Goal: Task Accomplishment & Management: Manage account settings

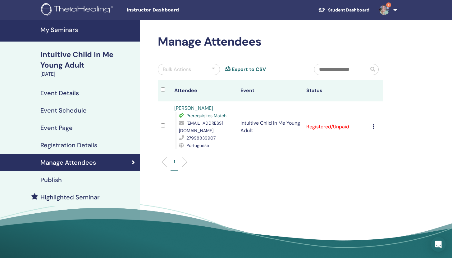
click at [373, 127] on icon at bounding box center [373, 126] width 2 height 5
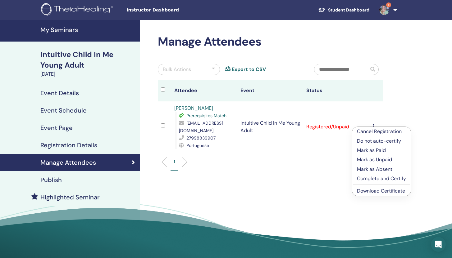
click at [337, 173] on div "1" at bounding box center [270, 164] width 234 height 25
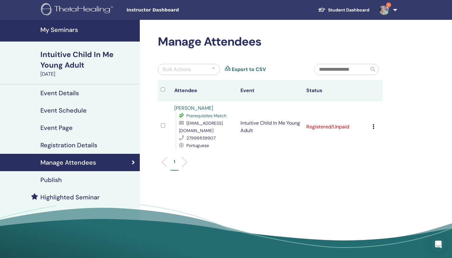
click at [373, 128] on icon at bounding box center [373, 126] width 2 height 5
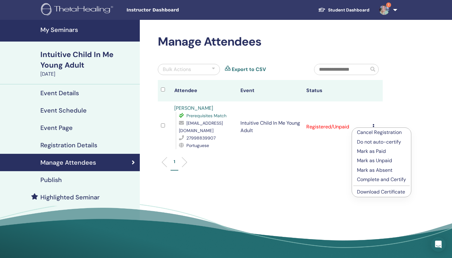
click at [293, 170] on ul "1" at bounding box center [270, 165] width 214 height 12
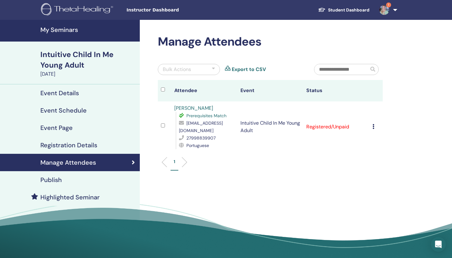
click at [65, 90] on h4 "Event Details" at bounding box center [59, 92] width 38 height 7
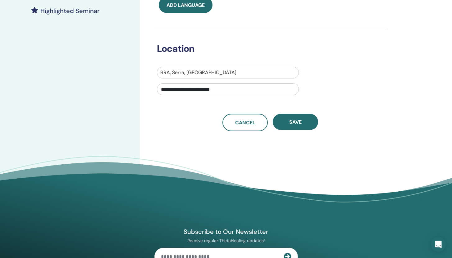
scroll to position [190, 0]
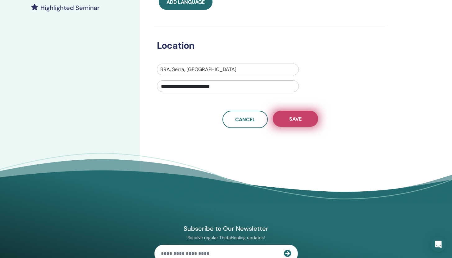
click at [306, 119] on button "Save" at bounding box center [295, 119] width 45 height 16
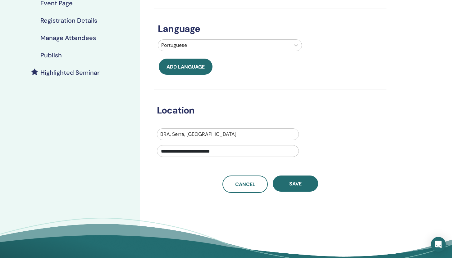
scroll to position [133, 0]
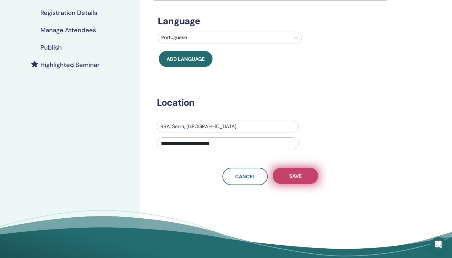
click at [299, 173] on span "Save" at bounding box center [295, 176] width 12 height 7
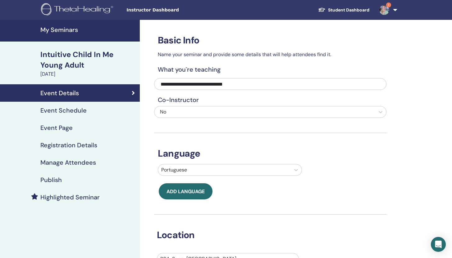
click at [58, 108] on h4 "Event Schedule" at bounding box center [63, 110] width 46 height 7
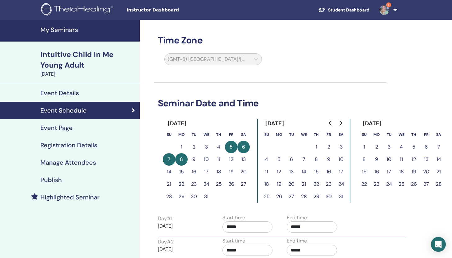
click at [66, 129] on h4 "Event Page" at bounding box center [56, 127] width 32 height 7
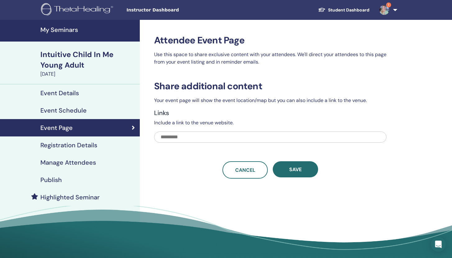
click at [87, 147] on h4 "Registration Details" at bounding box center [68, 145] width 57 height 7
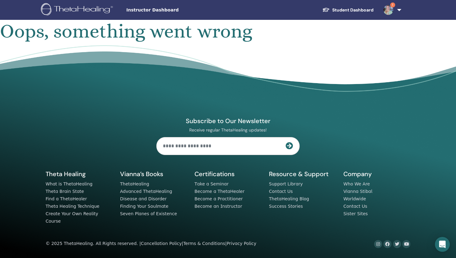
click at [358, 14] on link "Student Dashboard" at bounding box center [348, 9] width 61 height 11
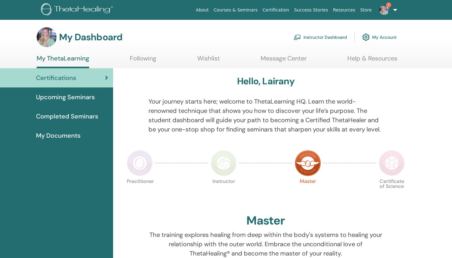
click at [326, 33] on link "Instructor Dashboard" at bounding box center [319, 37] width 53 height 14
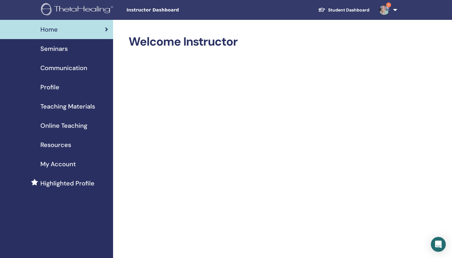
click at [52, 47] on span "Seminars" at bounding box center [53, 48] width 27 height 9
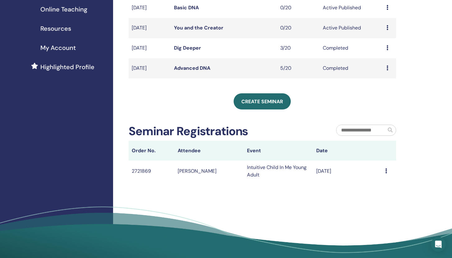
scroll to position [116, 0]
click at [385, 171] on icon at bounding box center [386, 171] width 2 height 5
click at [265, 171] on td "Intuitive Child In Me Young Adult" at bounding box center [278, 171] width 69 height 21
drag, startPoint x: 379, startPoint y: 162, endPoint x: 372, endPoint y: 162, distance: 7.1
click at [374, 162] on td "Aug/23, 2025" at bounding box center [347, 171] width 69 height 21
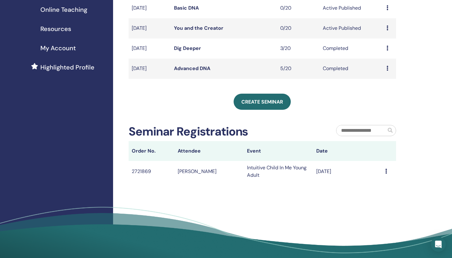
click at [320, 173] on td "Aug/23, 2025" at bounding box center [347, 171] width 69 height 21
click at [146, 174] on td "2721869" at bounding box center [151, 171] width 46 height 21
click at [70, 33] on span "Resources" at bounding box center [55, 28] width 31 height 9
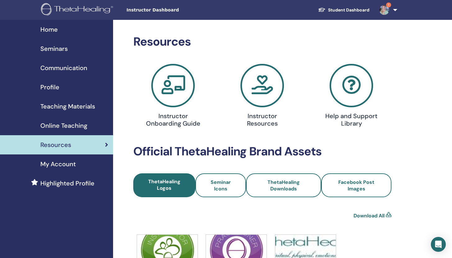
click at [56, 47] on span "Seminars" at bounding box center [53, 48] width 27 height 9
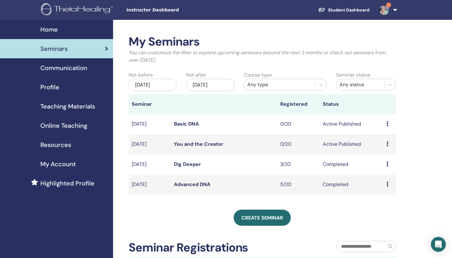
click at [56, 85] on span "Profile" at bounding box center [49, 87] width 19 height 9
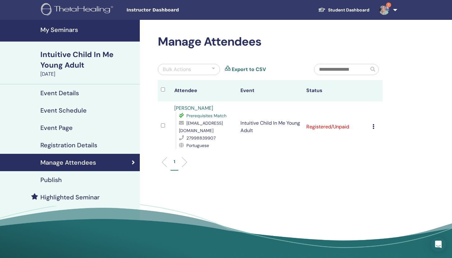
click at [373, 125] on icon at bounding box center [373, 126] width 2 height 5
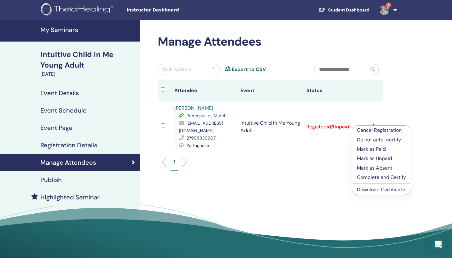
click at [52, 179] on h4 "Publish" at bounding box center [50, 179] width 21 height 7
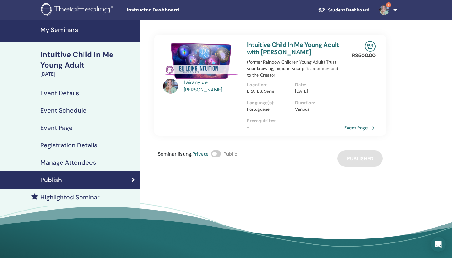
click at [355, 133] on link "Event Page" at bounding box center [360, 127] width 33 height 9
click at [218, 157] on span at bounding box center [216, 154] width 10 height 7
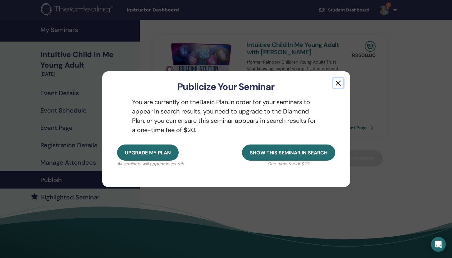
click at [338, 82] on button "button" at bounding box center [338, 83] width 10 height 10
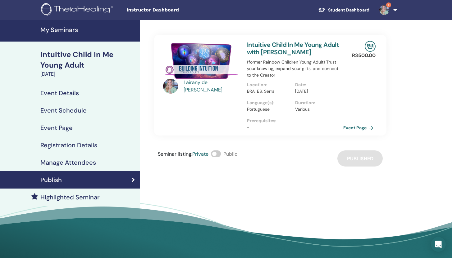
click at [360, 167] on div "Seminar listing : Private Public Published" at bounding box center [270, 159] width 232 height 16
click at [187, 70] on img at bounding box center [201, 61] width 76 height 40
click at [293, 45] on link "Intuitive Child In Me Young Adult with [PERSON_NAME]" at bounding box center [293, 49] width 92 height 16
click at [76, 98] on link "Event Details" at bounding box center [70, 92] width 140 height 17
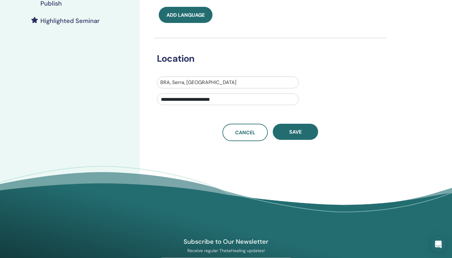
scroll to position [177, 0]
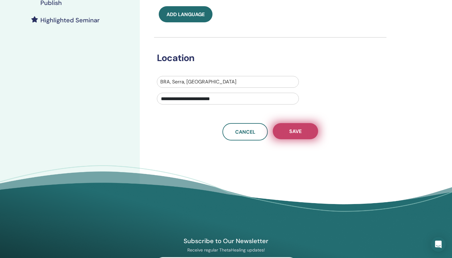
click at [296, 132] on span "Save" at bounding box center [295, 131] width 12 height 7
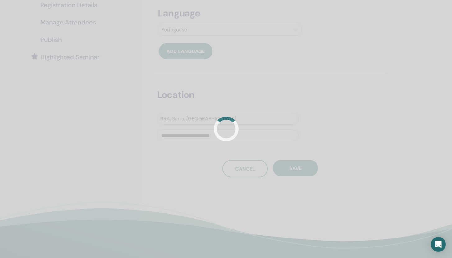
scroll to position [148, 0]
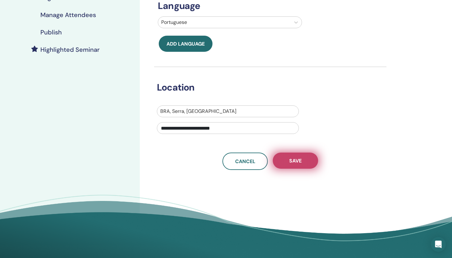
click at [305, 154] on button "Save" at bounding box center [295, 161] width 45 height 16
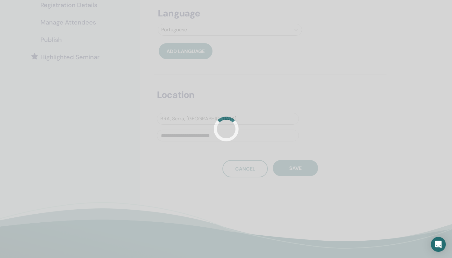
scroll to position [148, 0]
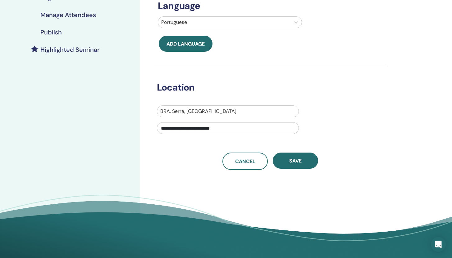
click at [305, 154] on button "Save" at bounding box center [295, 161] width 45 height 16
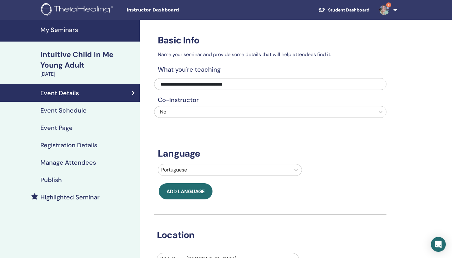
click at [99, 113] on div "Event Schedule" at bounding box center [70, 110] width 130 height 7
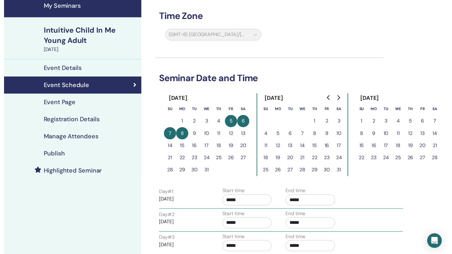
scroll to position [16, 0]
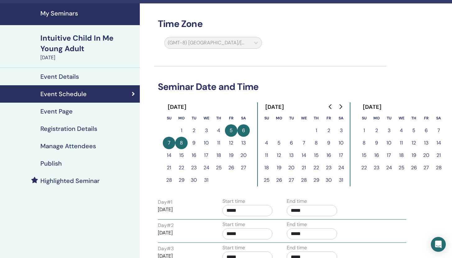
click at [49, 123] on link "Registration Details" at bounding box center [70, 128] width 140 height 17
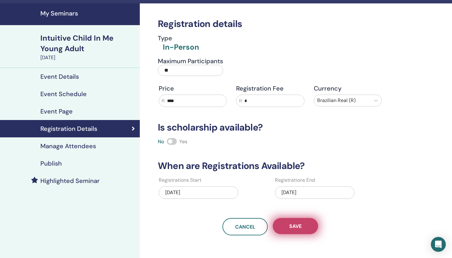
click at [300, 228] on span "Save" at bounding box center [295, 226] width 12 height 7
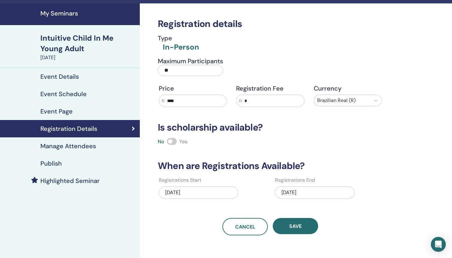
click at [304, 192] on div "12/08/2025" at bounding box center [314, 193] width 79 height 12
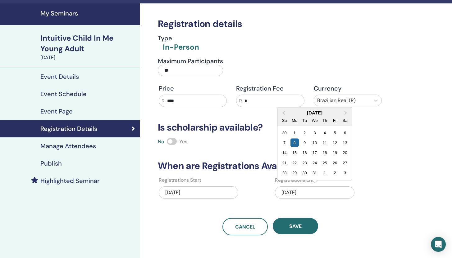
click at [309, 201] on div "12/08/2025" at bounding box center [314, 193] width 79 height 19
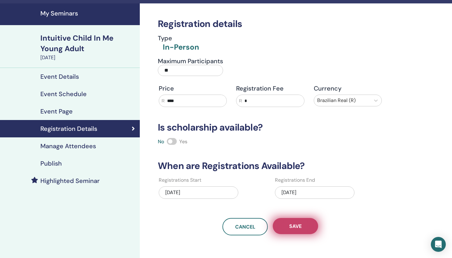
click at [293, 228] on span "Save" at bounding box center [295, 226] width 12 height 7
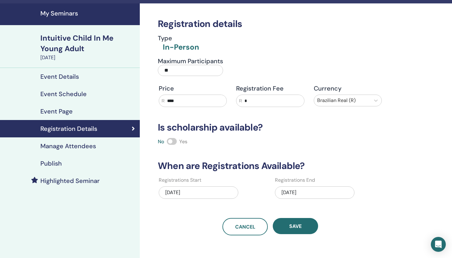
click at [86, 152] on link "Manage Attendees" at bounding box center [70, 145] width 140 height 17
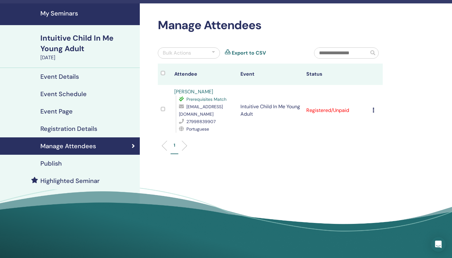
click at [372, 110] on icon at bounding box center [373, 110] width 2 height 5
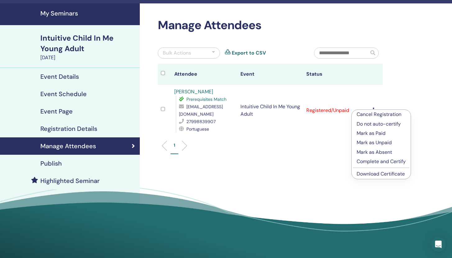
click at [229, 171] on div "Manage Attendees Bulk Actions Export to CSV Attendee Event Status Fernando Paul…" at bounding box center [290, 125] width 301 height 244
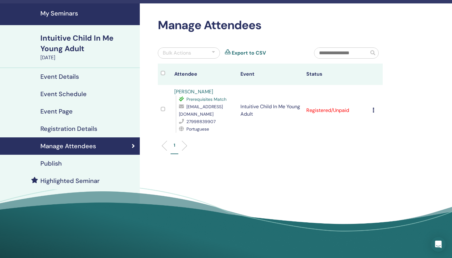
click at [87, 133] on link "Registration Details" at bounding box center [70, 128] width 140 height 17
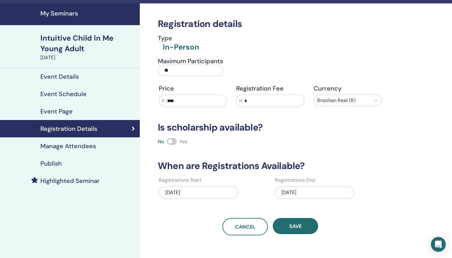
click at [71, 114] on h4 "Event Page" at bounding box center [56, 111] width 32 height 7
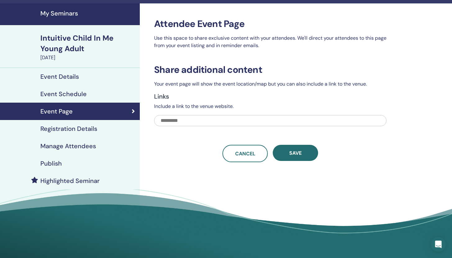
click at [62, 164] on div "Publish" at bounding box center [70, 163] width 130 height 7
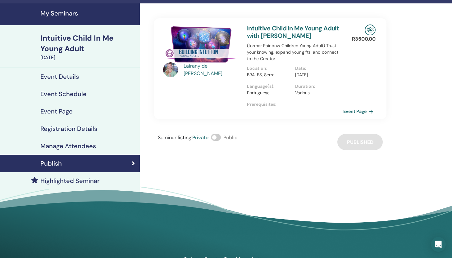
click at [62, 182] on h4 "Highlighted Seminar" at bounding box center [69, 180] width 59 height 7
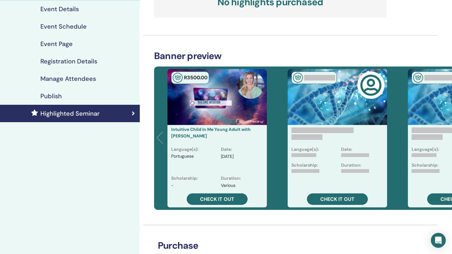
scroll to position [83, 0]
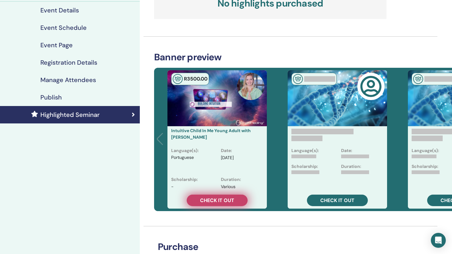
click at [227, 200] on span "Check it out" at bounding box center [217, 200] width 34 height 7
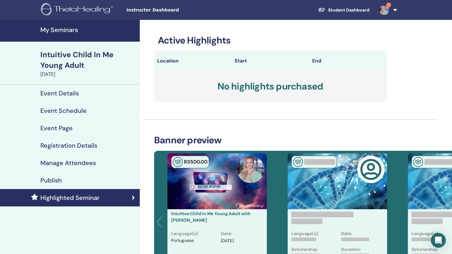
click at [57, 175] on link "Publish" at bounding box center [70, 179] width 140 height 17
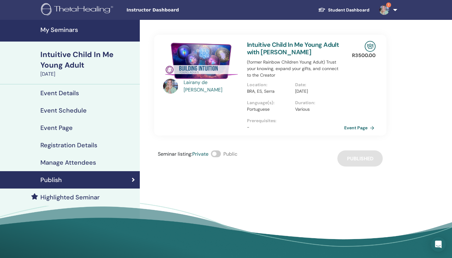
click at [359, 133] on link "Event Page" at bounding box center [360, 127] width 33 height 9
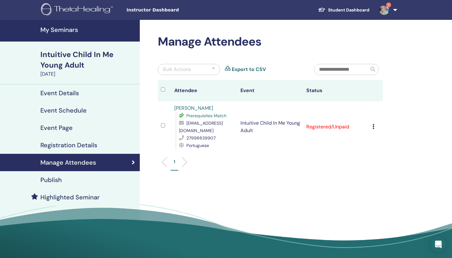
click at [74, 179] on div "Publish" at bounding box center [70, 179] width 130 height 7
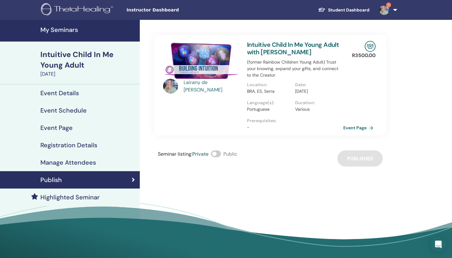
click at [218, 157] on span at bounding box center [216, 154] width 10 height 7
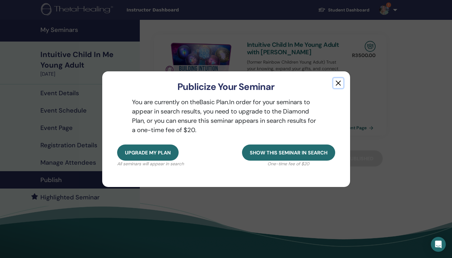
click at [333, 86] on button "button" at bounding box center [338, 83] width 10 height 10
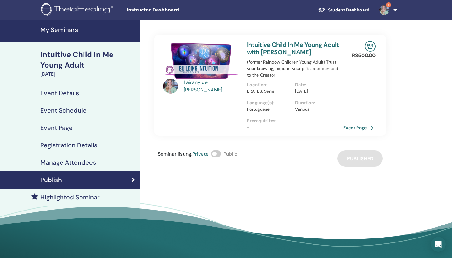
click at [354, 167] on div "Seminar listing : Private Public Published" at bounding box center [270, 159] width 232 height 16
click at [353, 133] on link "Event Page" at bounding box center [360, 127] width 33 height 9
click at [60, 94] on h4 "Event Details" at bounding box center [59, 92] width 38 height 7
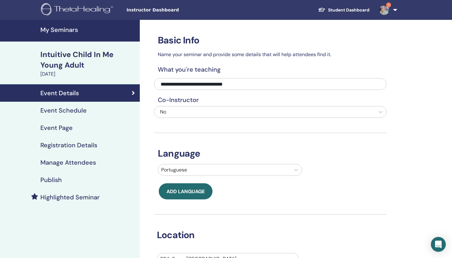
click at [47, 113] on h4 "Event Schedule" at bounding box center [63, 110] width 46 height 7
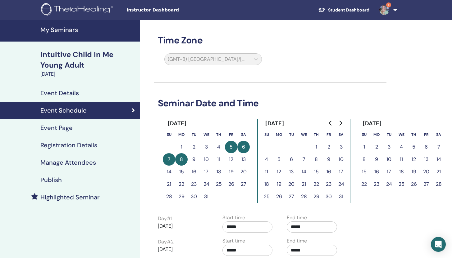
click at [83, 95] on div "Event Details" at bounding box center [70, 92] width 130 height 7
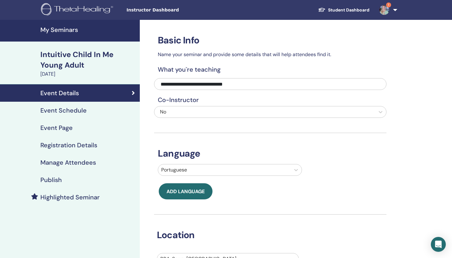
click at [78, 59] on div "Intuitive Child In Me Young Adult" at bounding box center [88, 59] width 96 height 21
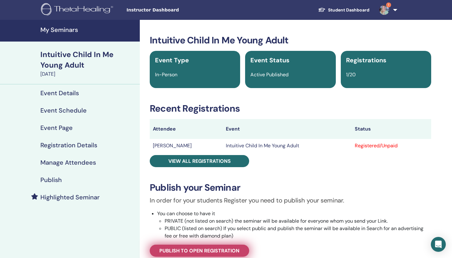
click at [206, 249] on span "Publish to open registration" at bounding box center [199, 251] width 80 height 7
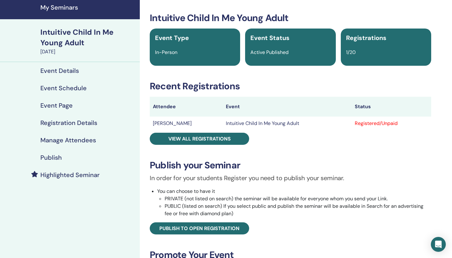
scroll to position [23, 0]
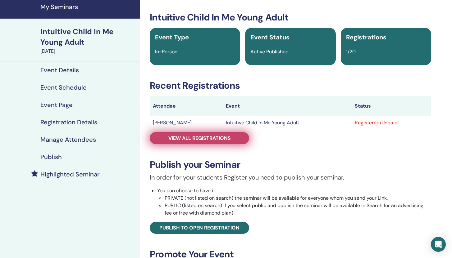
click at [181, 136] on span "View all registrations" at bounding box center [199, 138] width 62 height 7
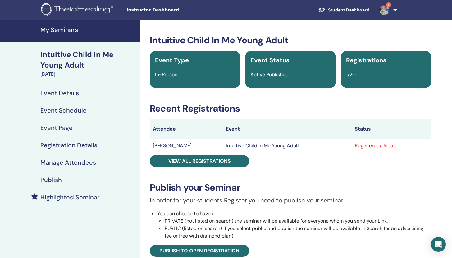
scroll to position [12, 0]
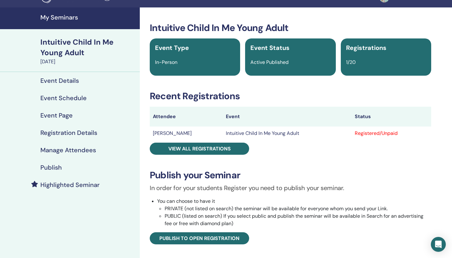
click at [55, 169] on h4 "Publish" at bounding box center [50, 167] width 21 height 7
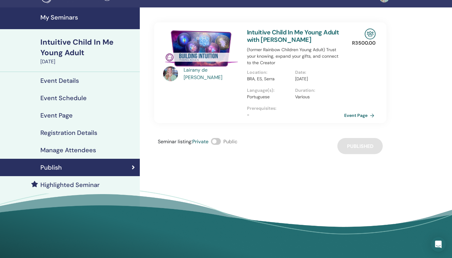
click at [357, 120] on link "Event Page" at bounding box center [360, 115] width 33 height 9
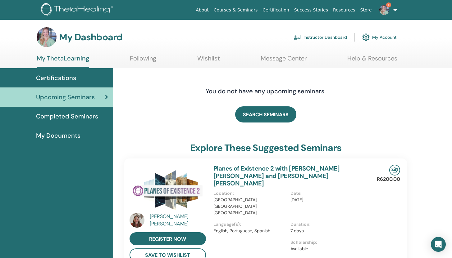
click at [322, 38] on link "Instructor Dashboard" at bounding box center [319, 37] width 53 height 14
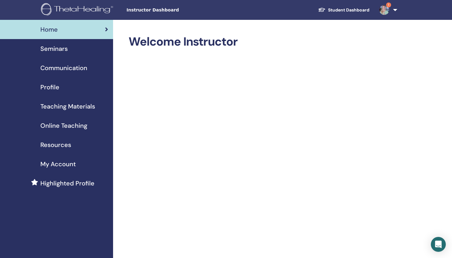
click at [50, 52] on span "Seminars" at bounding box center [53, 48] width 27 height 9
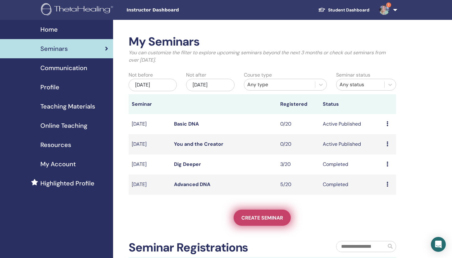
click at [267, 224] on link "Create seminar" at bounding box center [261, 218] width 57 height 16
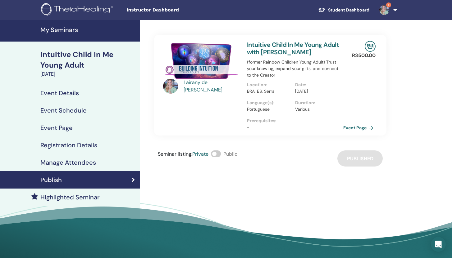
scroll to position [12, 0]
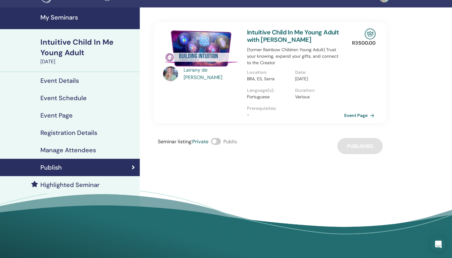
click at [356, 120] on link "Event Page" at bounding box center [360, 115] width 33 height 9
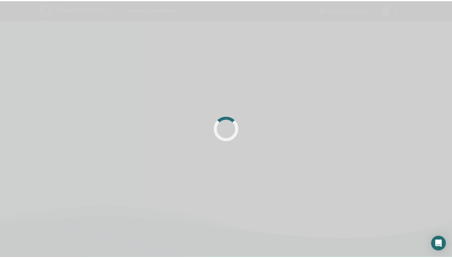
scroll to position [12, 0]
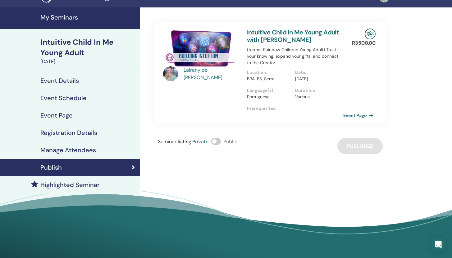
click at [319, 82] on p "[DATE]" at bounding box center [317, 79] width 44 height 7
click at [256, 38] on link "Intuitive Child In Me Young Adult with [PERSON_NAME]" at bounding box center [293, 36] width 92 height 16
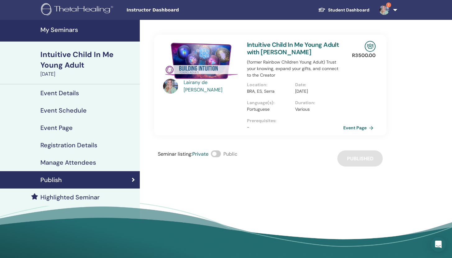
click at [50, 160] on h4 "Manage Attendees" at bounding box center [68, 162] width 56 height 7
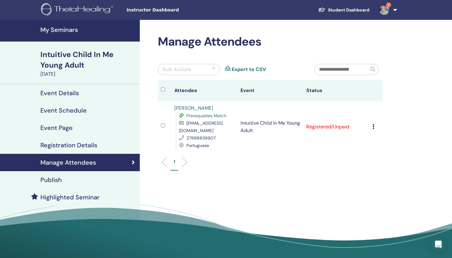
click at [70, 147] on h4 "Registration Details" at bounding box center [68, 145] width 57 height 7
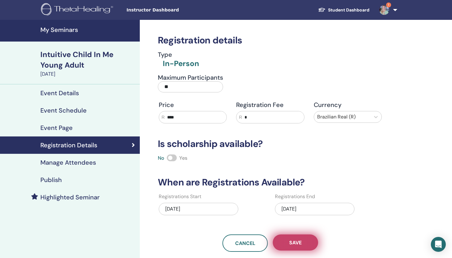
click at [308, 241] on button "Save" at bounding box center [295, 243] width 45 height 16
click at [308, 240] on button "Save" at bounding box center [295, 243] width 45 height 16
click at [298, 241] on span "Save" at bounding box center [295, 243] width 12 height 7
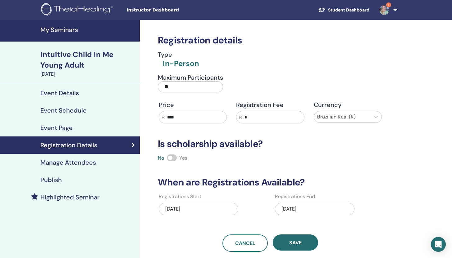
click at [80, 161] on h4 "Manage Attendees" at bounding box center [68, 162] width 56 height 7
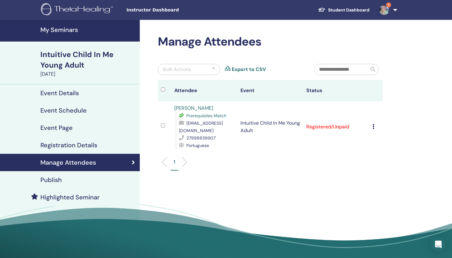
click at [60, 181] on h4 "Publish" at bounding box center [50, 179] width 21 height 7
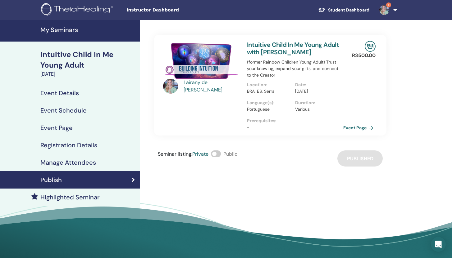
click at [202, 61] on img at bounding box center [201, 61] width 76 height 40
click at [352, 133] on link "Event Page" at bounding box center [360, 127] width 33 height 9
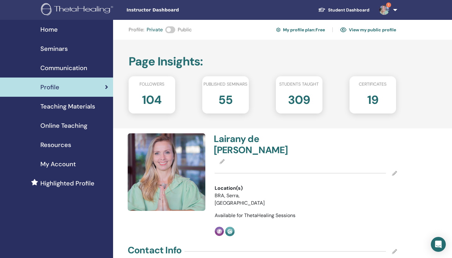
click at [61, 69] on span "Communication" at bounding box center [63, 67] width 47 height 9
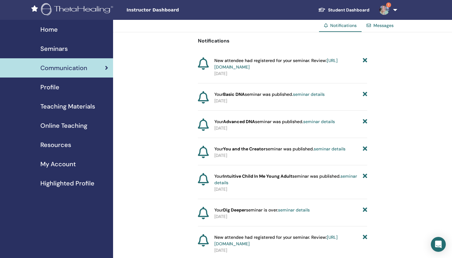
click at [384, 9] on img at bounding box center [384, 10] width 10 height 10
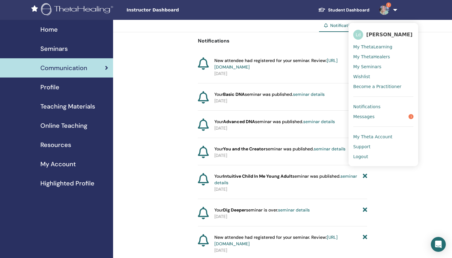
click at [366, 70] on span "My Seminars" at bounding box center [367, 67] width 28 height 6
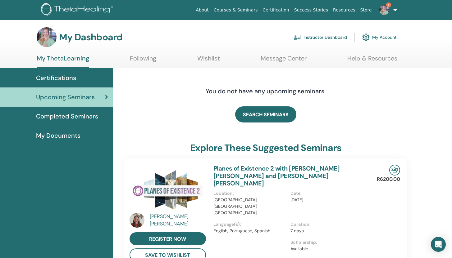
click at [80, 117] on span "Completed Seminars" at bounding box center [67, 116] width 62 height 9
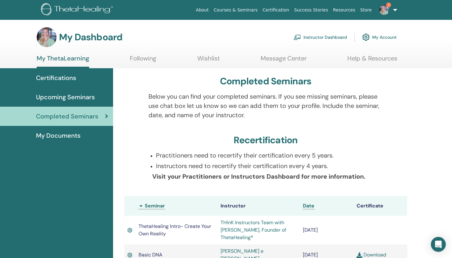
click at [327, 36] on link "Instructor Dashboard" at bounding box center [319, 37] width 53 height 14
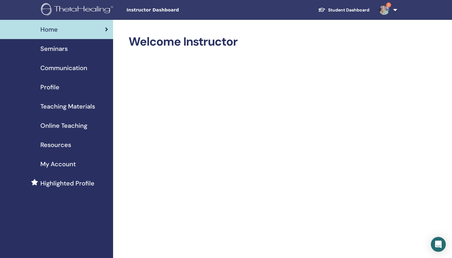
click at [49, 86] on span "Profile" at bounding box center [49, 87] width 19 height 9
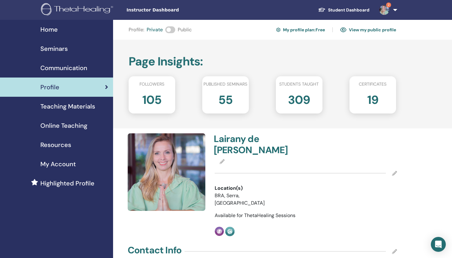
click at [351, 13] on link "Student Dashboard" at bounding box center [343, 9] width 61 height 11
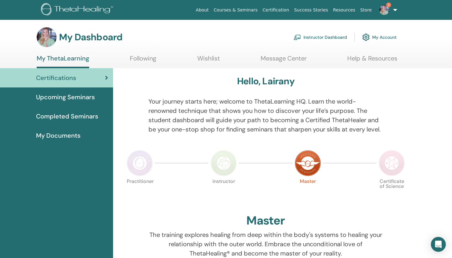
click at [321, 38] on link "Instructor Dashboard" at bounding box center [319, 37] width 53 height 14
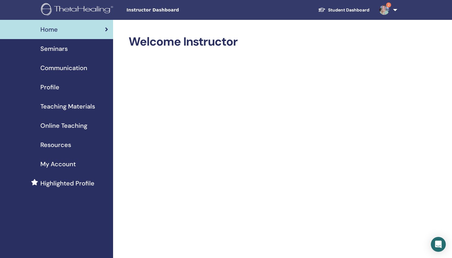
click at [71, 50] on div "Seminars" at bounding box center [56, 48] width 103 height 9
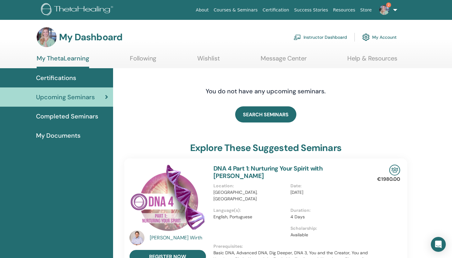
click at [337, 35] on link "Instructor Dashboard" at bounding box center [319, 37] width 53 height 14
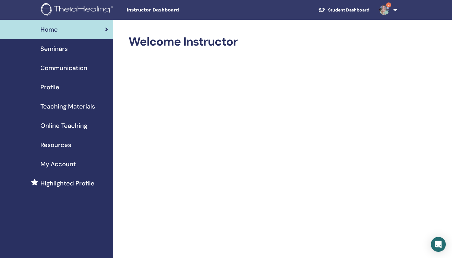
click at [60, 50] on span "Seminars" at bounding box center [53, 48] width 27 height 9
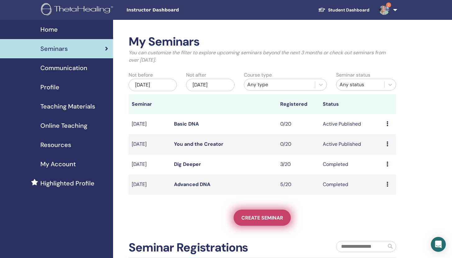
click at [255, 215] on span "Create seminar" at bounding box center [262, 218] width 42 height 7
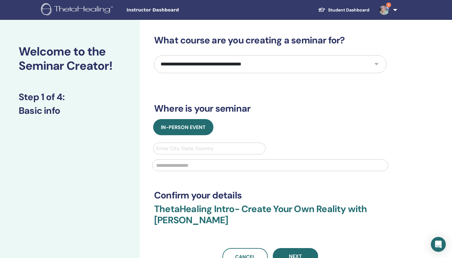
click at [294, 62] on select "**********" at bounding box center [270, 64] width 232 height 18
select select "***"
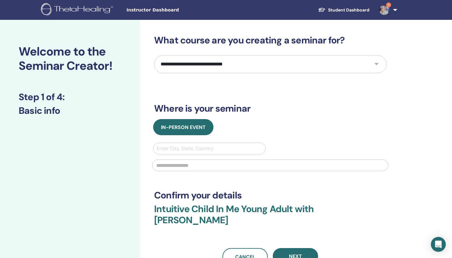
click at [196, 147] on div at bounding box center [209, 148] width 106 height 9
type input "*"
type input "********"
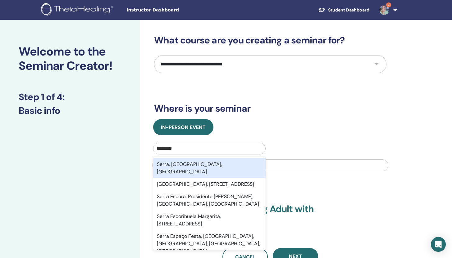
click at [206, 160] on div "Serra, Espírito Santo, BRA" at bounding box center [209, 168] width 112 height 20
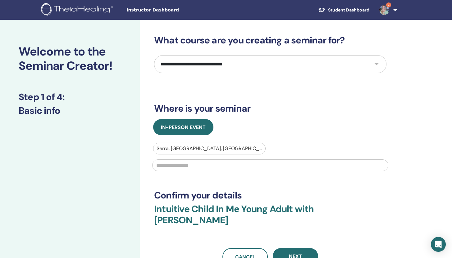
click at [195, 163] on input "text" at bounding box center [270, 166] width 236 height 12
type input "**********"
click at [291, 246] on div "**********" at bounding box center [270, 150] width 232 height 231
click at [291, 252] on button "Next" at bounding box center [295, 256] width 45 height 16
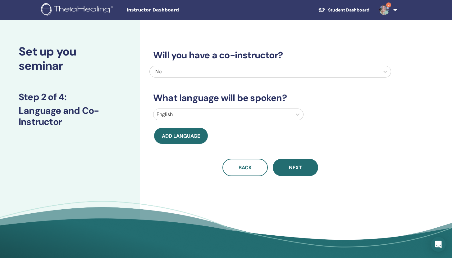
click at [289, 115] on div "English" at bounding box center [222, 114] width 138 height 11
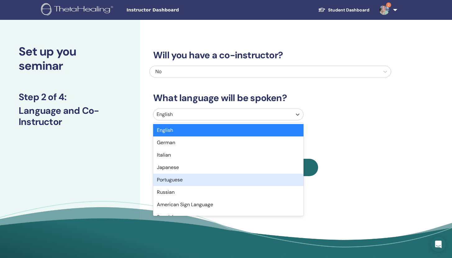
click at [179, 180] on div "Portuguese" at bounding box center [228, 180] width 150 height 12
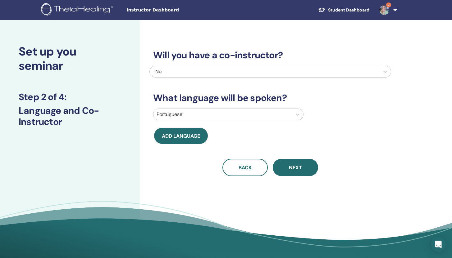
click at [309, 69] on div "No" at bounding box center [247, 71] width 184 height 7
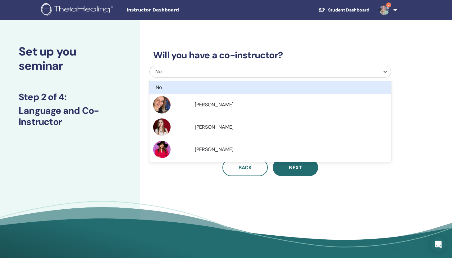
click at [309, 69] on div "No" at bounding box center [247, 71] width 184 height 7
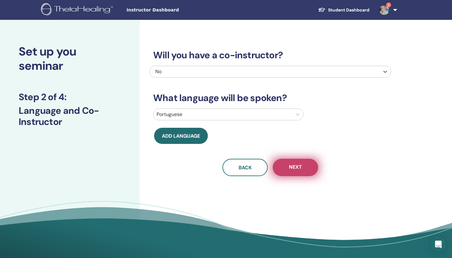
click at [293, 163] on button "Next" at bounding box center [295, 167] width 45 height 17
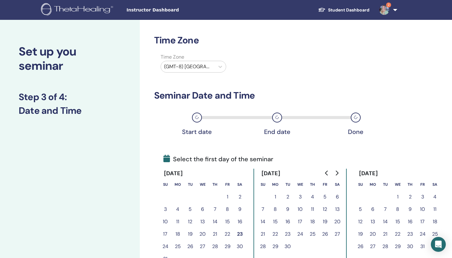
click at [337, 172] on icon "Go to next month" at bounding box center [336, 173] width 5 height 5
click at [424, 196] on button "5" at bounding box center [422, 197] width 12 height 12
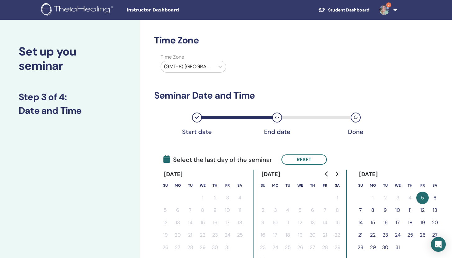
click at [373, 209] on button "8" at bounding box center [372, 210] width 12 height 12
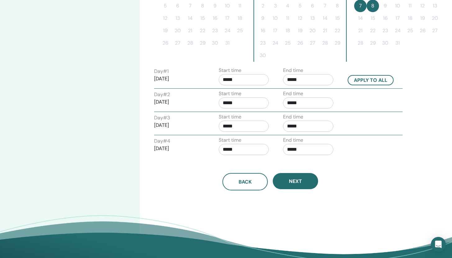
scroll to position [205, 0]
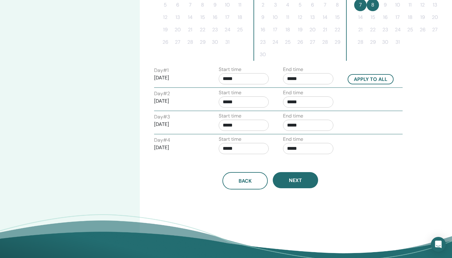
click at [238, 74] on input "*****" at bounding box center [243, 78] width 50 height 11
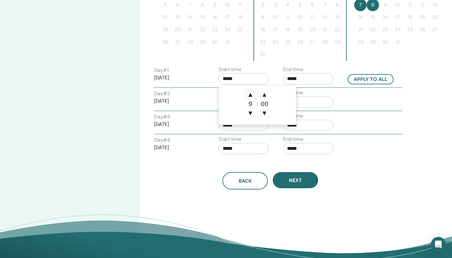
click at [251, 96] on span "▲" at bounding box center [250, 94] width 12 height 12
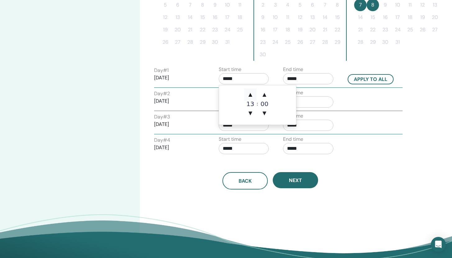
type input "*****"
click at [251, 96] on span "▲" at bounding box center [250, 94] width 12 height 12
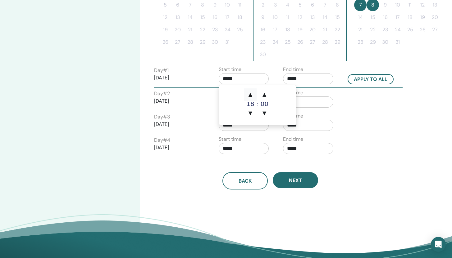
click at [251, 96] on span "▲" at bounding box center [250, 94] width 12 height 12
click at [249, 110] on span "▼" at bounding box center [250, 113] width 12 height 12
click at [303, 75] on input "*****" at bounding box center [308, 78] width 50 height 11
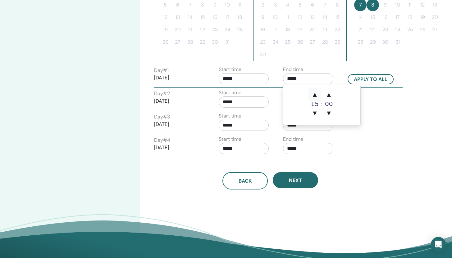
click at [314, 95] on span "▲" at bounding box center [314, 94] width 12 height 12
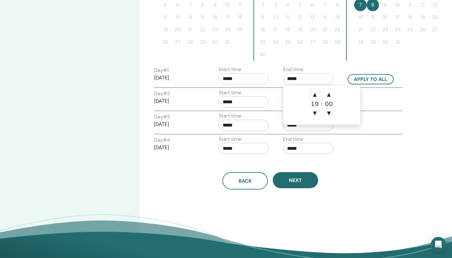
click at [314, 95] on span "▲" at bounding box center [314, 94] width 12 height 12
click at [314, 112] on span "▼" at bounding box center [314, 113] width 12 height 12
type input "*****"
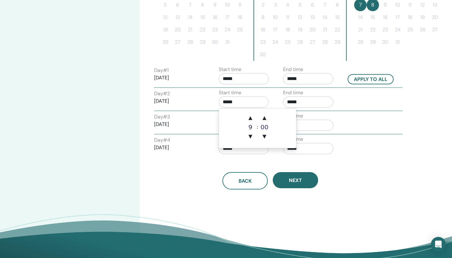
click at [236, 101] on input "*****" at bounding box center [243, 102] width 50 height 11
click at [298, 104] on input "*****" at bounding box center [308, 102] width 50 height 11
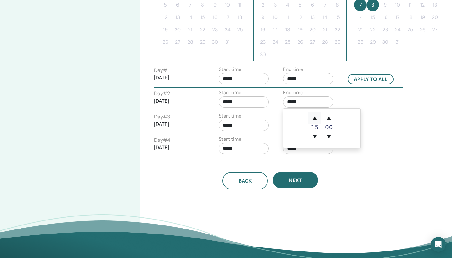
click at [315, 116] on span "▲" at bounding box center [314, 118] width 12 height 12
type input "*****"
click at [241, 127] on input "*****" at bounding box center [243, 125] width 50 height 11
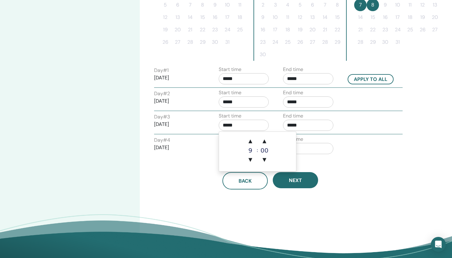
click at [290, 124] on input "*****" at bounding box center [308, 125] width 50 height 11
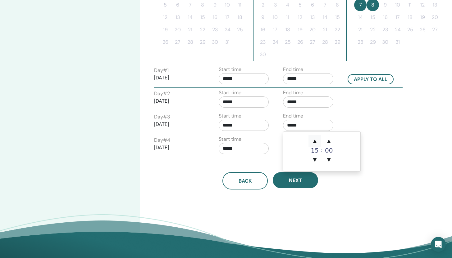
click at [316, 139] on span "▲" at bounding box center [314, 141] width 12 height 12
click at [317, 141] on span "▲" at bounding box center [314, 141] width 12 height 12
type input "*****"
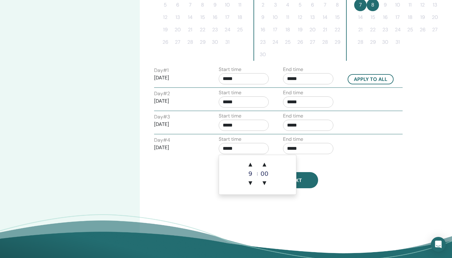
click at [241, 145] on input "*****" at bounding box center [243, 148] width 50 height 11
click at [297, 148] on input "*****" at bounding box center [308, 148] width 50 height 11
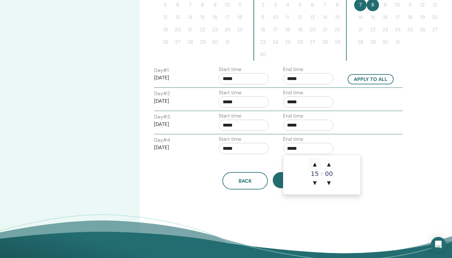
click at [315, 164] on span "▲" at bounding box center [314, 164] width 12 height 12
click at [316, 164] on span "▲" at bounding box center [314, 164] width 12 height 12
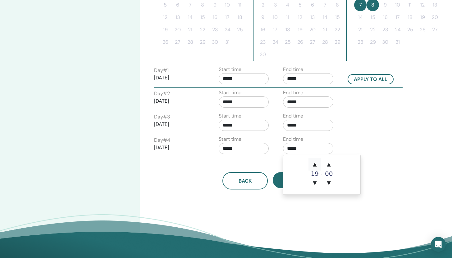
click at [316, 164] on span "▲" at bounding box center [314, 164] width 12 height 12
type input "*****"
click at [251, 149] on input "*****" at bounding box center [243, 148] width 50 height 11
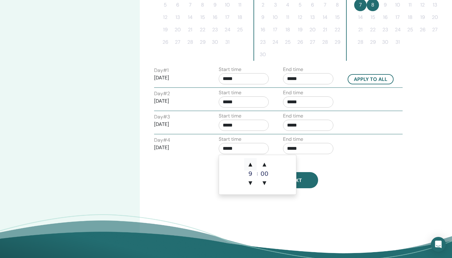
click at [249, 164] on span "▲" at bounding box center [250, 164] width 12 height 12
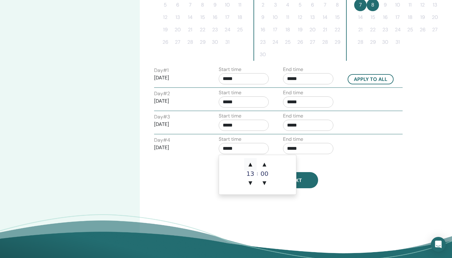
click at [249, 164] on span "▲" at bounding box center [250, 164] width 12 height 12
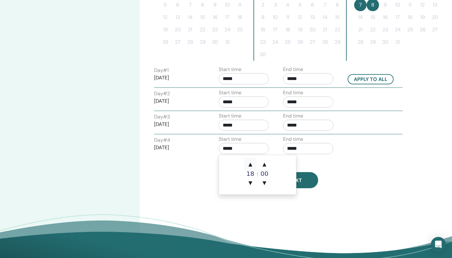
type input "*****"
click at [336, 162] on div "Back Next" at bounding box center [269, 173] width 241 height 32
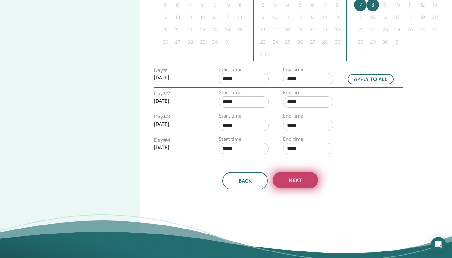
click at [299, 180] on span "Next" at bounding box center [295, 180] width 13 height 7
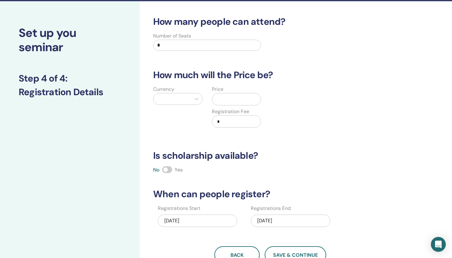
scroll to position [18, 0]
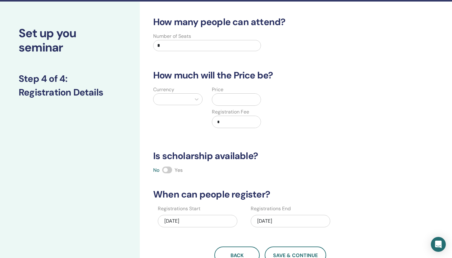
click at [229, 48] on input "*" at bounding box center [207, 45] width 108 height 11
type input "**"
click at [199, 95] on div at bounding box center [196, 99] width 11 height 11
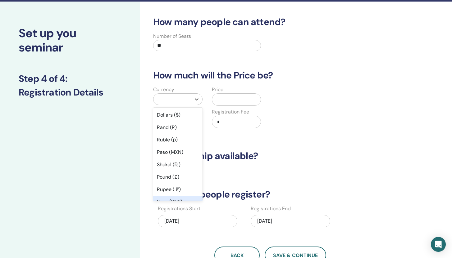
scroll to position [87, 0]
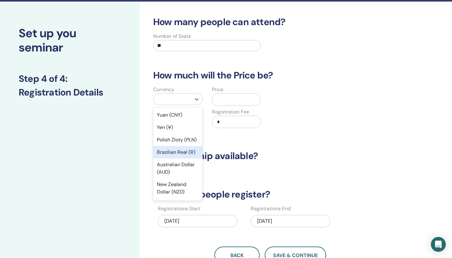
click at [181, 159] on div "Brazilian Real (R)" at bounding box center [177, 152] width 49 height 12
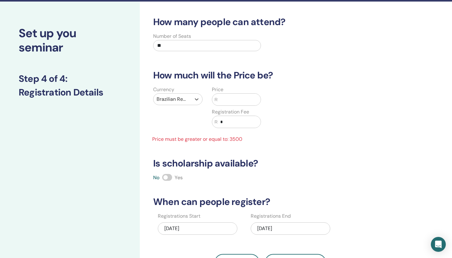
click at [227, 99] on input "text" at bounding box center [239, 100] width 43 height 12
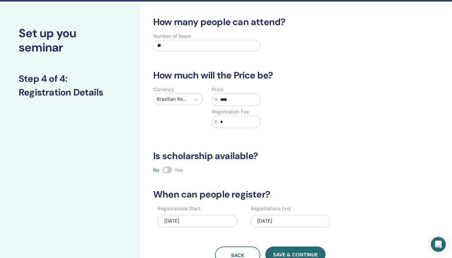
type input "****"
click at [229, 123] on input "*" at bounding box center [239, 122] width 43 height 12
type input "**"
click at [289, 253] on span "Save & Continue" at bounding box center [295, 255] width 45 height 7
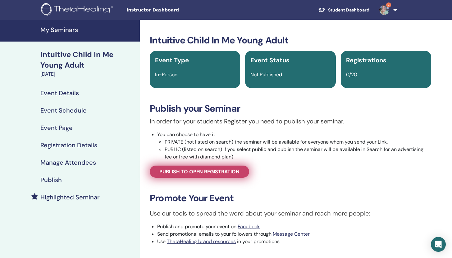
click at [225, 175] on span "Publish to open registration" at bounding box center [199, 172] width 80 height 7
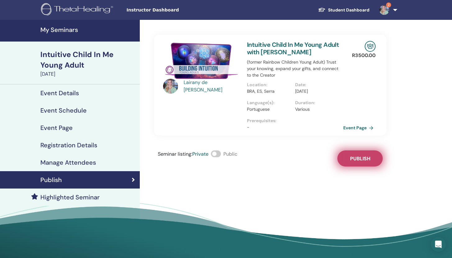
click at [361, 162] on span "Publish" at bounding box center [360, 158] width 20 height 7
click at [288, 193] on div "[PERSON_NAME] Armelina Intuitive Child In Me Young Adult with [PERSON_NAME] (fo…" at bounding box center [290, 141] width 301 height 243
click at [73, 63] on div "Intuitive Child In Me Young Adult" at bounding box center [88, 59] width 96 height 21
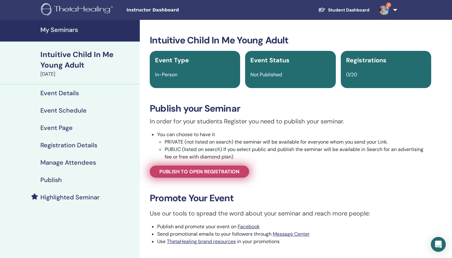
click at [187, 174] on span "Publish to open registration" at bounding box center [199, 172] width 80 height 7
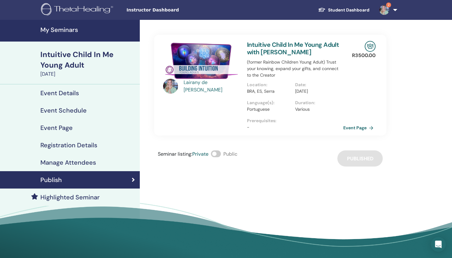
click at [71, 26] on h4 "My Seminars" at bounding box center [88, 29] width 96 height 7
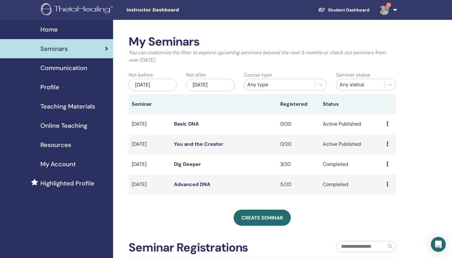
click at [86, 68] on span "Communication" at bounding box center [63, 67] width 47 height 9
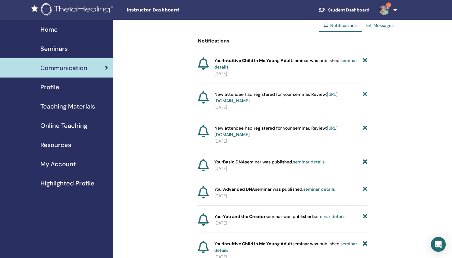
click at [341, 27] on span "Notifications" at bounding box center [343, 26] width 26 height 6
click at [331, 7] on link "Student Dashboard" at bounding box center [343, 9] width 61 height 11
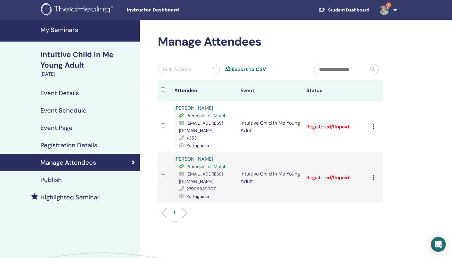
click at [376, 126] on div "Cancel Registration Do not auto-certify Mark as Paid Mark as Unpaid Mark as Abs…" at bounding box center [375, 126] width 7 height 7
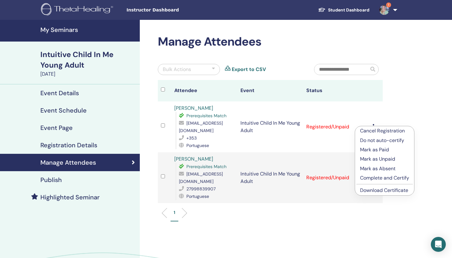
click at [376, 132] on p "Cancel Registration" at bounding box center [384, 130] width 49 height 7
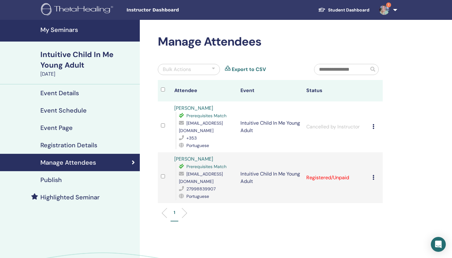
click at [419, 135] on div "Manage Attendees Bulk Actions Export to CSV Attendee Event Status Lisandra Maio…" at bounding box center [290, 167] width 301 height 295
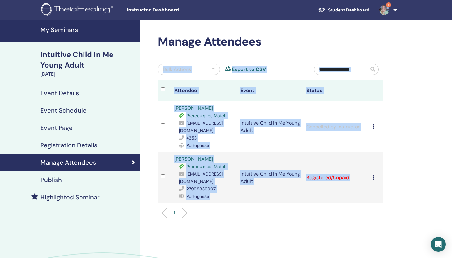
click at [419, 135] on div "Manage Attendees Bulk Actions Export to CSV Attendee Event Status Lisandra Maio…" at bounding box center [290, 167] width 301 height 295
click at [305, 231] on div "Manage Attendees Bulk Actions Export to CSV Attendee Event Status Lisandra Maio…" at bounding box center [290, 167] width 301 height 295
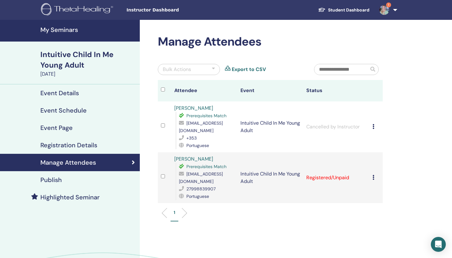
click at [65, 95] on h4 "Event Details" at bounding box center [59, 92] width 38 height 7
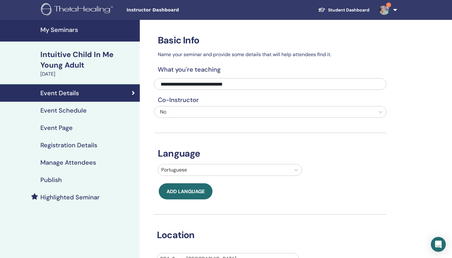
click at [396, 11] on link "1" at bounding box center [386, 10] width 25 height 20
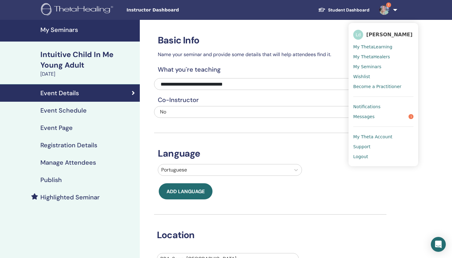
click at [357, 119] on span "Messages" at bounding box center [363, 117] width 21 height 6
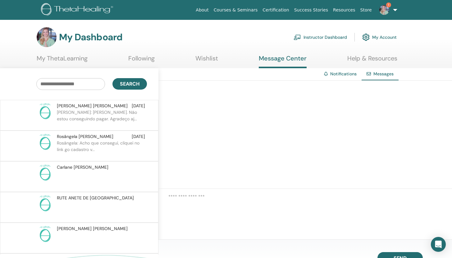
click at [72, 85] on input "text" at bounding box center [70, 84] width 69 height 12
click at [69, 58] on link "My ThetaLearning" at bounding box center [62, 61] width 51 height 12
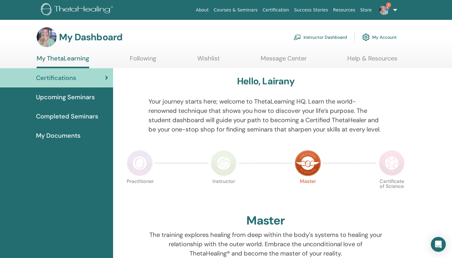
click at [372, 59] on link "Help & Resources" at bounding box center [372, 61] width 50 height 12
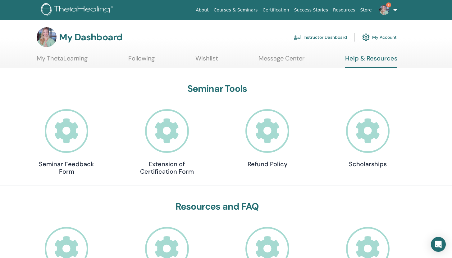
click at [68, 59] on link "My ThetaLearning" at bounding box center [62, 61] width 51 height 12
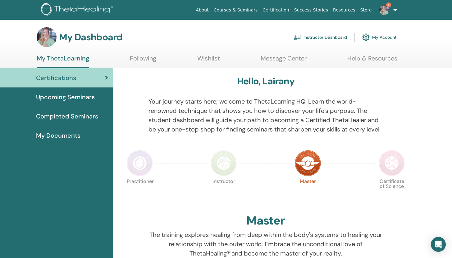
click at [394, 9] on link "1" at bounding box center [386, 10] width 25 height 20
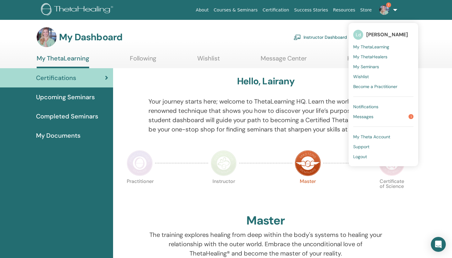
click at [366, 146] on span "Support" at bounding box center [361, 147] width 16 height 6
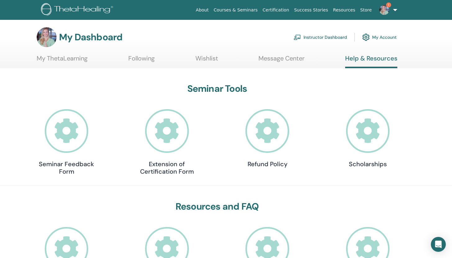
click at [67, 170] on h4 "Seminar Feedback Form" at bounding box center [66, 167] width 62 height 15
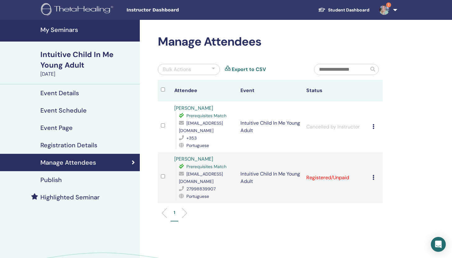
click at [374, 128] on div "Cancel Registration Do not auto-certify Mark as Paid Mark as Unpaid Mark as Abs…" at bounding box center [375, 126] width 7 height 7
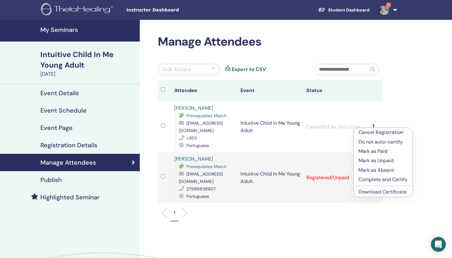
click at [392, 132] on p "Cancel Registration" at bounding box center [382, 132] width 49 height 7
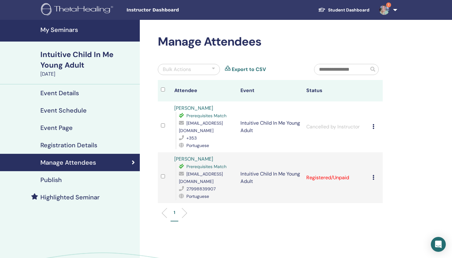
click at [60, 178] on h4 "Publish" at bounding box center [50, 179] width 21 height 7
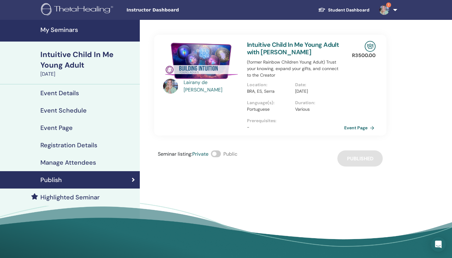
click at [368, 133] on link "Event Page" at bounding box center [360, 127] width 33 height 9
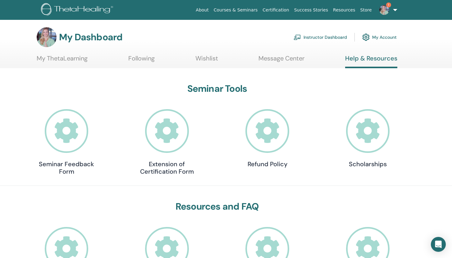
click at [376, 38] on link "My Account" at bounding box center [379, 37] width 34 height 14
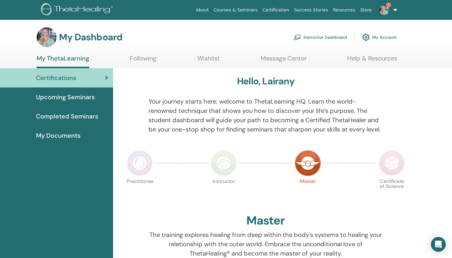
click at [388, 37] on link "My Account" at bounding box center [379, 37] width 34 height 14
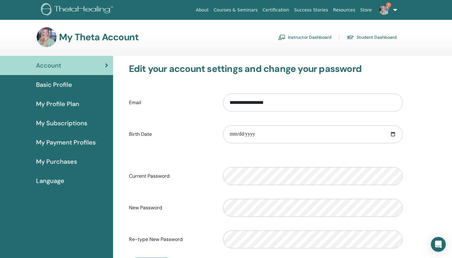
click at [385, 10] on img at bounding box center [384, 10] width 10 height 10
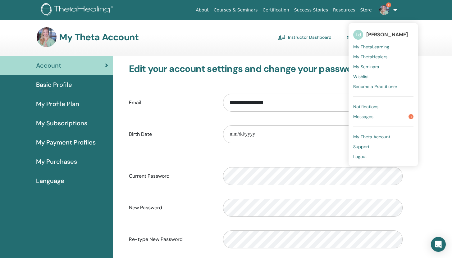
click at [444, 63] on div "**********" at bounding box center [282, 203] width 339 height 294
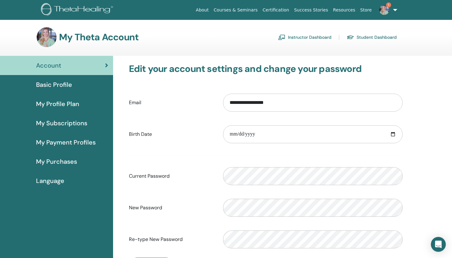
click at [53, 87] on span "Basic Profile" at bounding box center [54, 84] width 36 height 9
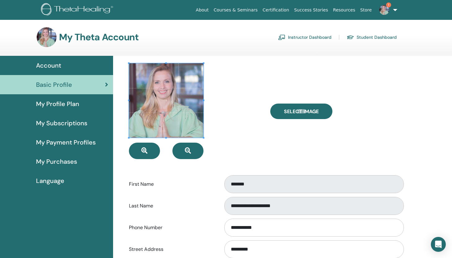
click at [53, 180] on span "Language" at bounding box center [50, 180] width 28 height 9
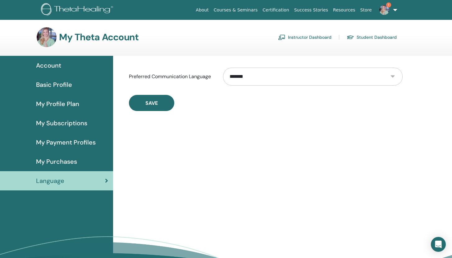
click at [393, 78] on select "**********" at bounding box center [312, 77] width 179 height 18
select select "***"
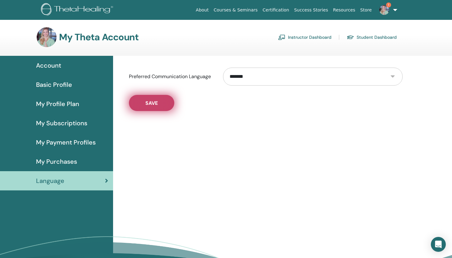
click at [151, 107] on button "Save" at bounding box center [151, 103] width 45 height 16
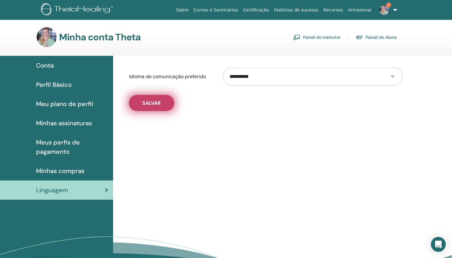
click at [154, 102] on span "Salvar" at bounding box center [151, 103] width 18 height 7
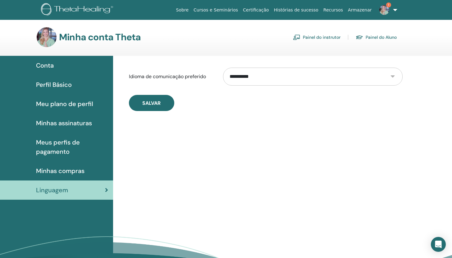
click at [47, 66] on span "Conta" at bounding box center [45, 65] width 18 height 9
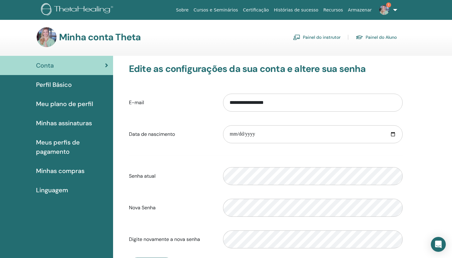
click at [331, 37] on link "Painel do instrutor" at bounding box center [316, 37] width 47 height 10
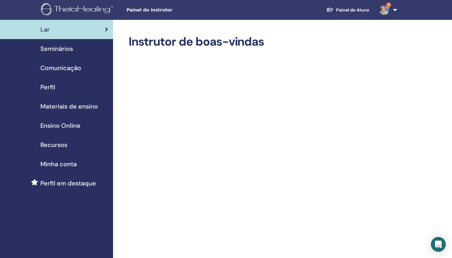
click at [67, 51] on span "Seminários" at bounding box center [56, 48] width 33 height 9
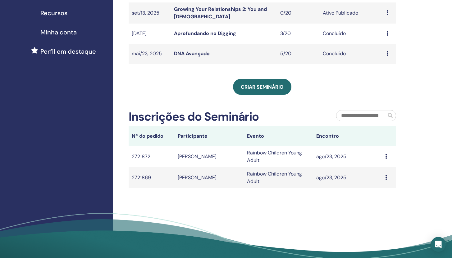
scroll to position [132, 0]
click at [249, 174] on td "Rainbow Children Young Adult" at bounding box center [278, 178] width 69 height 21
click at [382, 178] on td "Message" at bounding box center [389, 178] width 14 height 21
click at [383, 178] on td "Message" at bounding box center [389, 178] width 14 height 21
click at [139, 180] on td "2721869" at bounding box center [151, 178] width 46 height 21
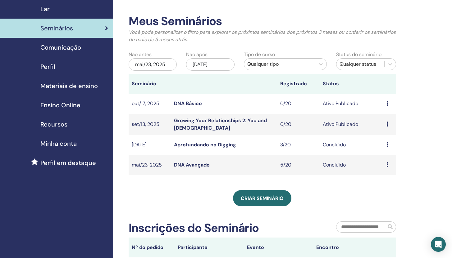
scroll to position [21, 0]
click at [322, 62] on icon at bounding box center [321, 64] width 6 height 6
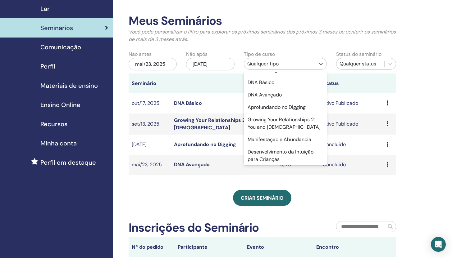
scroll to position [36, 0]
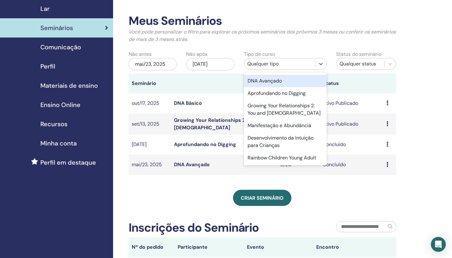
click at [293, 48] on div "Meus Seminários Você pode personalizar o filtro para explorar os próximos semin…" at bounding box center [261, 94] width 267 height 161
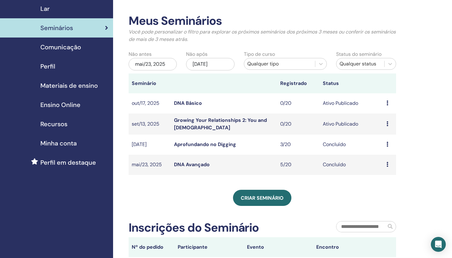
click at [399, 63] on div "Status do seminário Qualquer status" at bounding box center [365, 62] width 69 height 23
click at [387, 61] on icon at bounding box center [390, 64] width 6 height 6
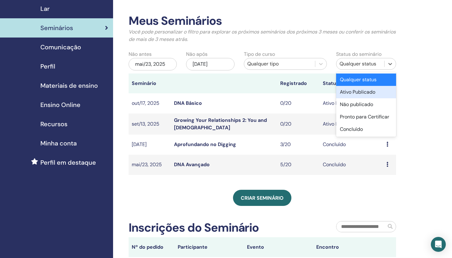
click at [377, 90] on div "Ativo Publicado" at bounding box center [366, 92] width 60 height 12
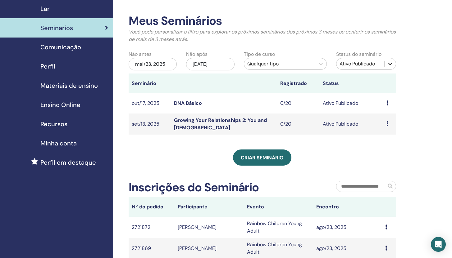
click at [390, 62] on icon at bounding box center [390, 64] width 6 height 6
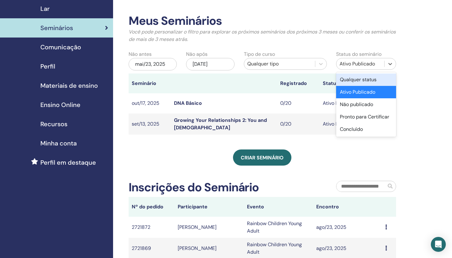
click at [373, 80] on div "Qualquer status" at bounding box center [366, 80] width 60 height 12
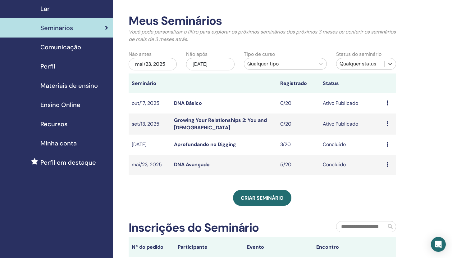
click at [61, 35] on link "Seminários" at bounding box center [56, 27] width 113 height 19
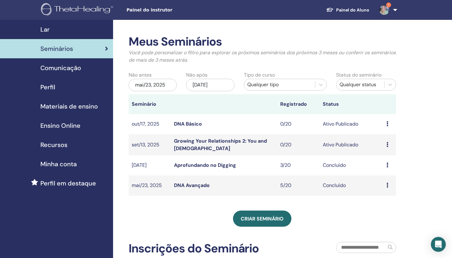
click at [395, 7] on link "1" at bounding box center [386, 10] width 25 height 20
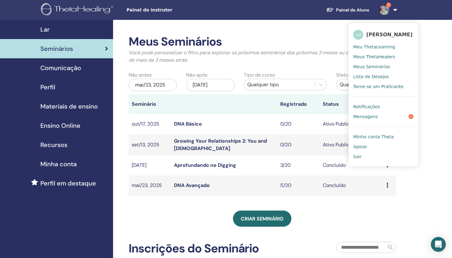
click at [363, 146] on link "Apoiar" at bounding box center [383, 147] width 60 height 10
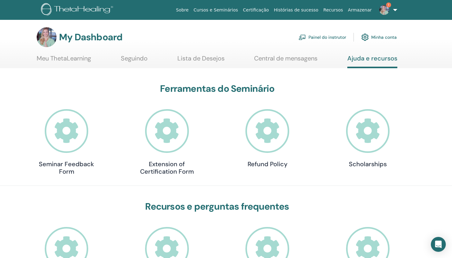
click at [296, 60] on link "Central de mensagens" at bounding box center [285, 61] width 63 height 12
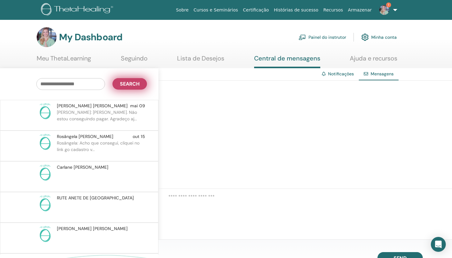
click at [124, 81] on span "Search" at bounding box center [130, 84] width 20 height 7
click at [185, 93] on div at bounding box center [304, 135] width 293 height 108
click at [339, 74] on link "Notificações" at bounding box center [341, 74] width 26 height 6
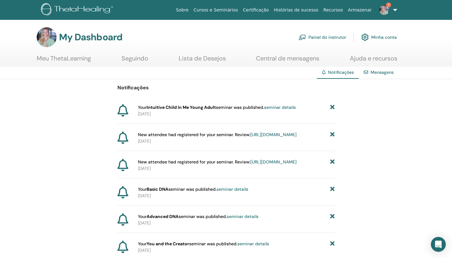
click at [378, 73] on link "Mensagens" at bounding box center [381, 73] width 23 height 6
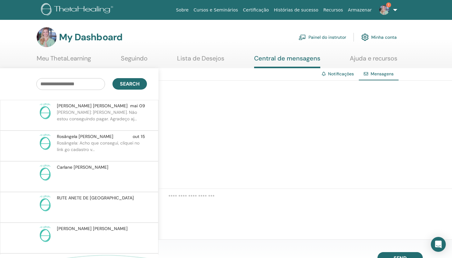
click at [199, 194] on textarea at bounding box center [309, 201] width 283 height 17
click at [397, 254] on button "Send" at bounding box center [399, 258] width 45 height 12
click at [221, 200] on textarea at bounding box center [309, 201] width 283 height 17
click at [191, 10] on link "Sobre" at bounding box center [181, 9] width 17 height 11
click at [65, 59] on link "Meu ThetaLearning" at bounding box center [64, 61] width 54 height 12
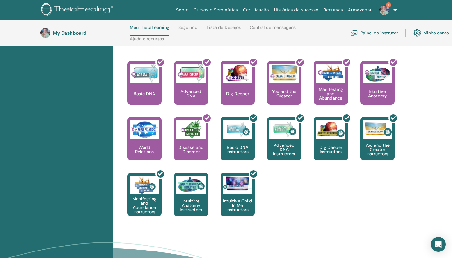
scroll to position [266, 0]
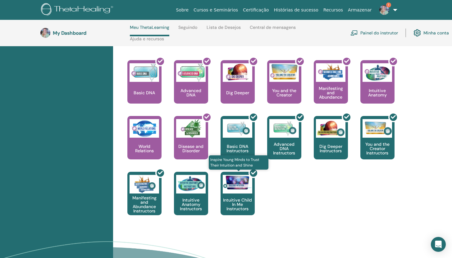
click at [245, 195] on div at bounding box center [241, 196] width 34 height 56
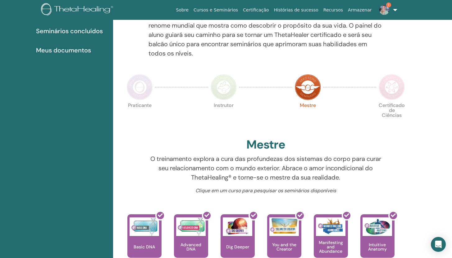
scroll to position [0, 0]
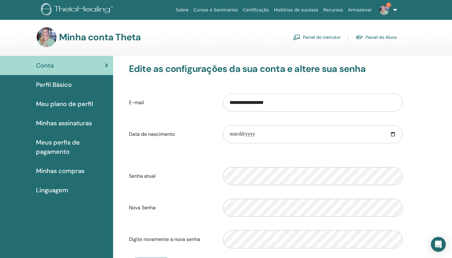
click at [308, 34] on link "Painel do instrutor" at bounding box center [316, 37] width 47 height 10
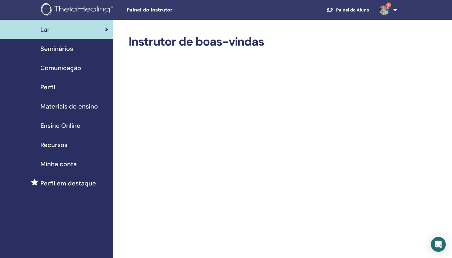
click at [58, 50] on span "Seminários" at bounding box center [56, 48] width 33 height 9
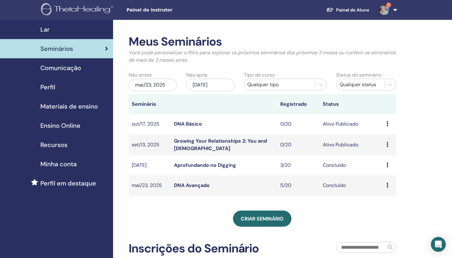
click at [273, 133] on td "DNA Básico" at bounding box center [224, 124] width 106 height 20
click at [77, 47] on div "Seminários" at bounding box center [56, 48] width 103 height 9
click at [389, 88] on div at bounding box center [389, 84] width 11 height 11
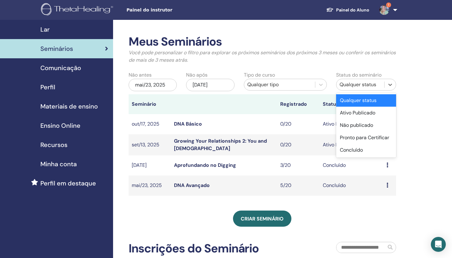
click at [425, 79] on div "Meus Seminários Você pode personalizar o filtro para explorar os próximos semin…" at bounding box center [282, 213] width 339 height 387
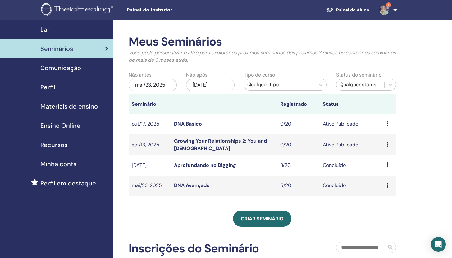
click at [222, 87] on div "[DATE]" at bounding box center [210, 85] width 48 height 12
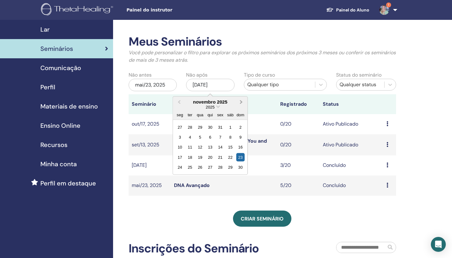
click at [241, 103] on button "Next Month" at bounding box center [242, 102] width 10 height 10
click at [189, 157] on div "23" at bounding box center [190, 157] width 8 height 8
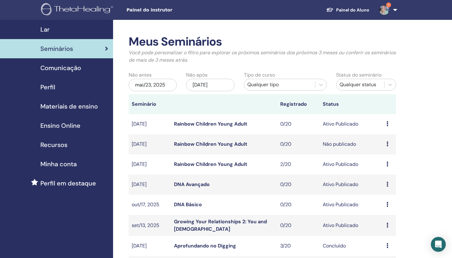
click at [385, 123] on td "Visualizar Editar Participantes Cancelar" at bounding box center [389, 124] width 13 height 20
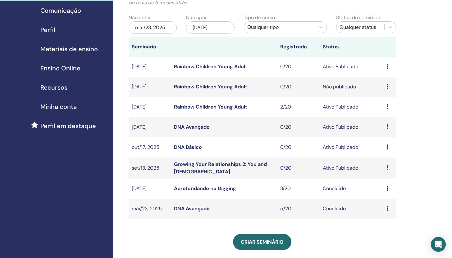
scroll to position [57, 0]
click at [388, 67] on div "Visualizar Editar Participantes Cancelar" at bounding box center [389, 66] width 7 height 7
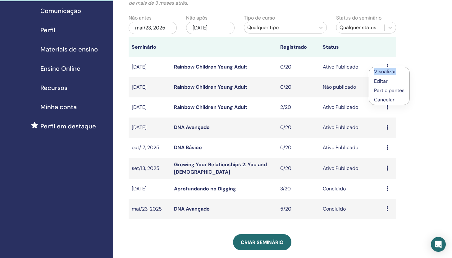
click at [388, 67] on div "Visualizar Editar Participantes Cancelar" at bounding box center [388, 86] width 41 height 38
click at [388, 67] on div "Visualizar Editar Participantes Cancelar" at bounding box center [389, 66] width 7 height 7
click at [382, 101] on p "Cancelar" at bounding box center [389, 99] width 30 height 7
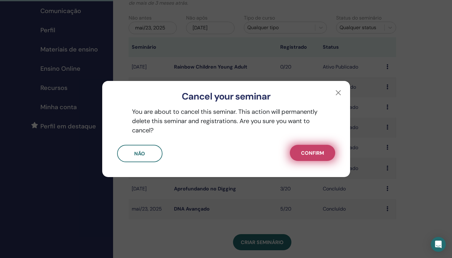
click at [319, 152] on span "Confirm" at bounding box center [312, 153] width 23 height 7
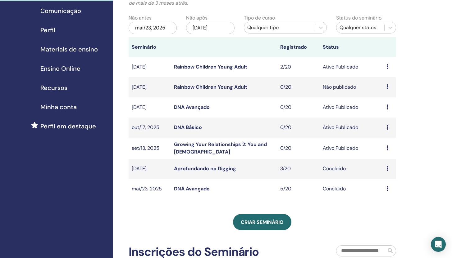
click at [387, 87] on icon at bounding box center [387, 86] width 2 height 5
click at [390, 120] on p "Cancelar" at bounding box center [388, 119] width 30 height 7
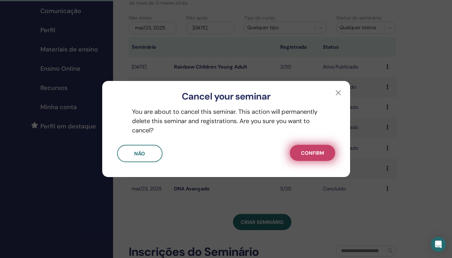
click at [317, 153] on span "Confirm" at bounding box center [312, 153] width 23 height 7
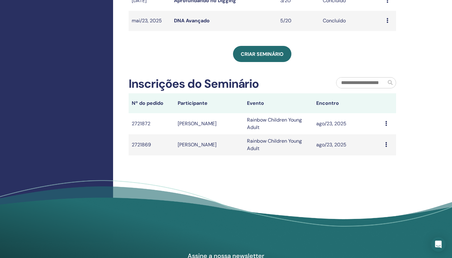
scroll to position [205, 0]
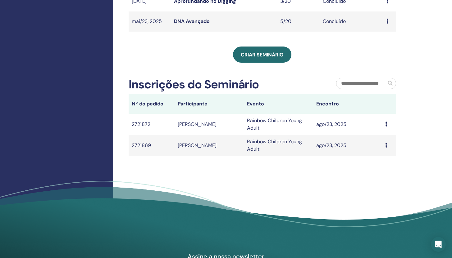
click at [386, 122] on icon at bounding box center [386, 124] width 2 height 5
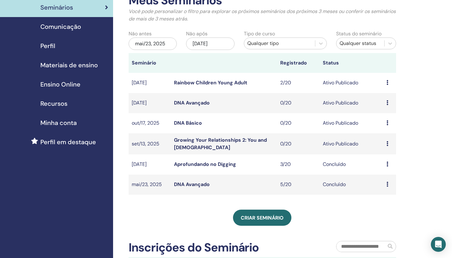
scroll to position [39, 0]
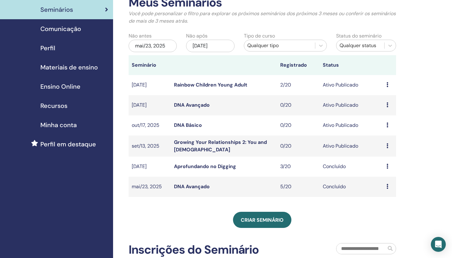
drag, startPoint x: 456, startPoint y: 149, endPoint x: 456, endPoint y: 77, distance: 72.3
click at [451, 77] on html "Painel do instrutor Painel do Aluno 1 Ld Lairany de Souza Dal Armelina Meu Thet…" at bounding box center [226, 90] width 452 height 258
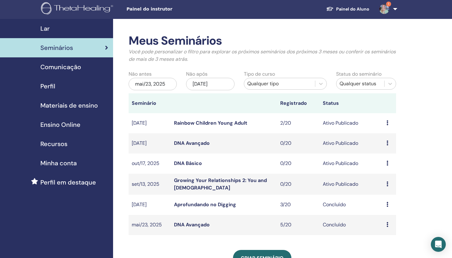
scroll to position [1, 0]
click at [145, 87] on div "mai/23, 2025" at bounding box center [152, 84] width 48 height 12
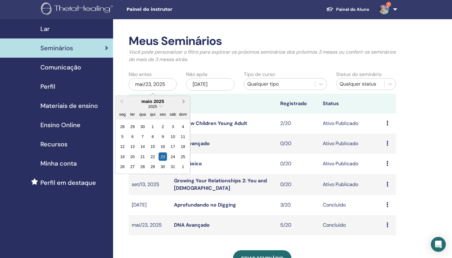
click at [183, 100] on span "Next Month" at bounding box center [183, 101] width 0 height 7
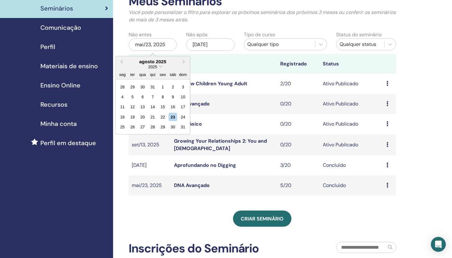
scroll to position [37, 0]
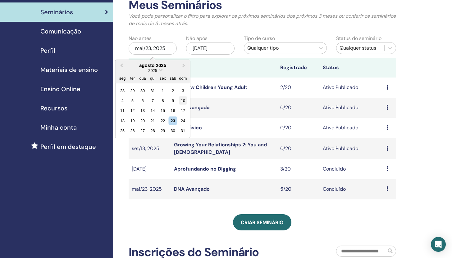
click at [181, 100] on div "10" at bounding box center [182, 100] width 8 height 8
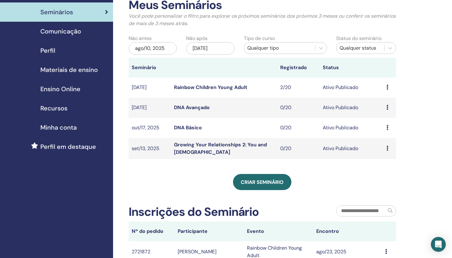
scroll to position [0, 0]
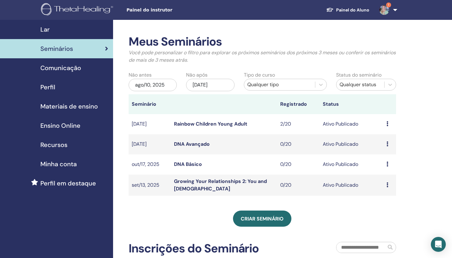
click at [72, 44] on span "Seminários" at bounding box center [56, 48] width 33 height 9
